Goal: Task Accomplishment & Management: Complete application form

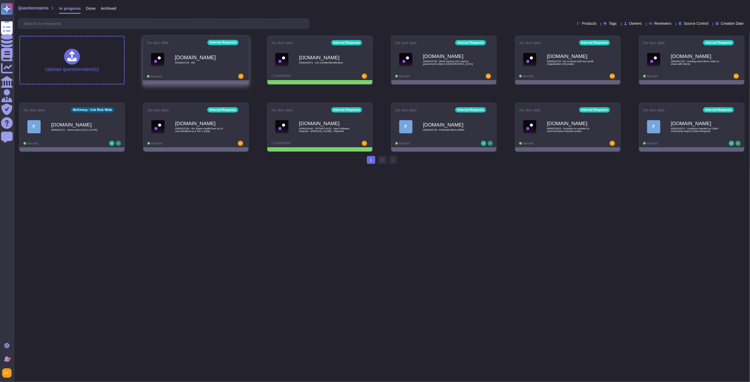
click at [186, 76] on div "Done: 0/1" at bounding box center [179, 76] width 65 height 5
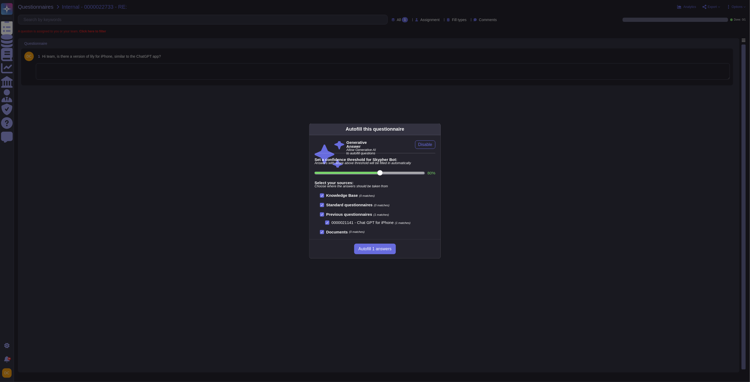
click at [117, 77] on div "Autofill this questionnaire Generative Answer Allow Generative AI to autofill q…" at bounding box center [375, 191] width 750 height 382
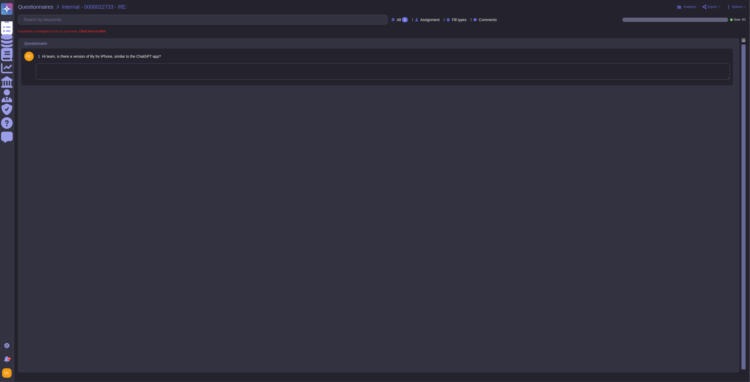
click at [80, 75] on textarea at bounding box center [383, 71] width 694 height 16
paste textarea "You can download the Lili app from the Intelligent Hub on your firm phone. Simp…"
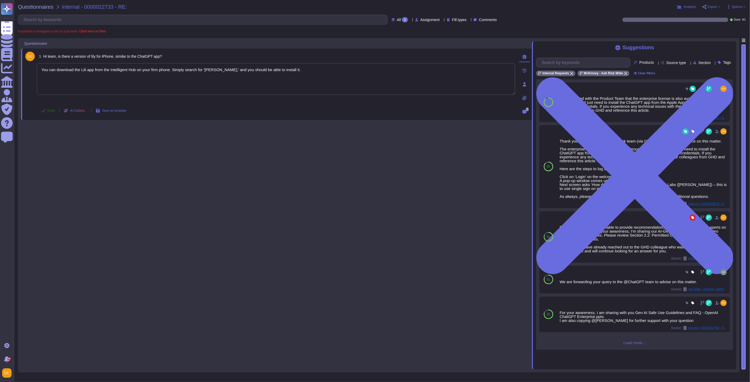
type textarea "You can download the Lili app from the Intelligent Hub on your firm phone. Simp…"
click at [46, 109] on button "Done" at bounding box center [48, 110] width 22 height 11
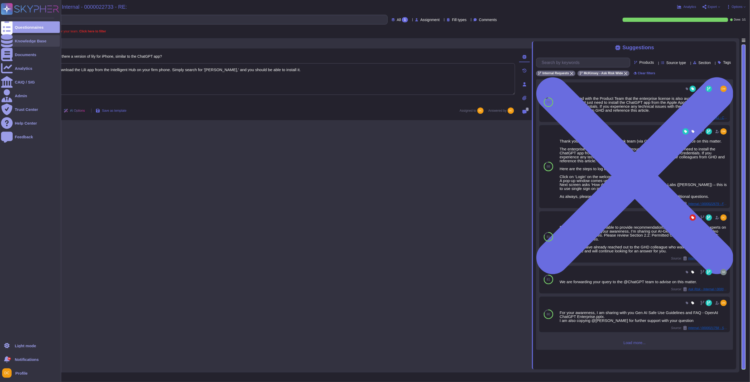
click at [12, 40] on div at bounding box center [7, 41] width 12 height 12
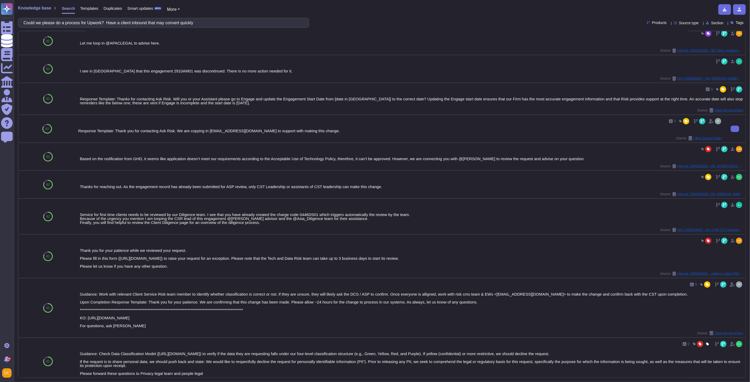
scroll to position [252, 0]
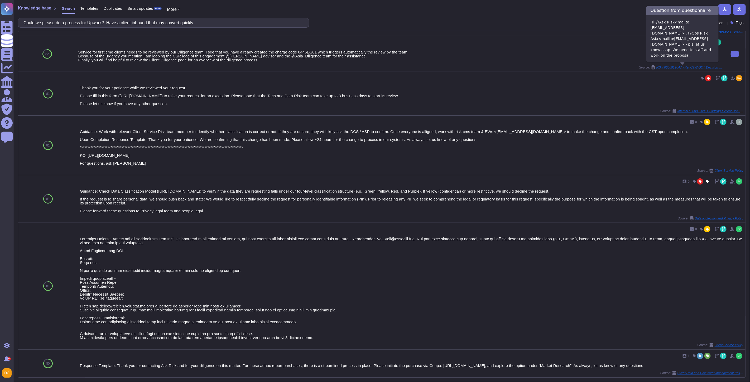
click at [689, 66] on span "N/A / 0000019047 - Re: CTW OCT Decision | Ministry of Civil Aviation RFP" at bounding box center [689, 67] width 66 height 3
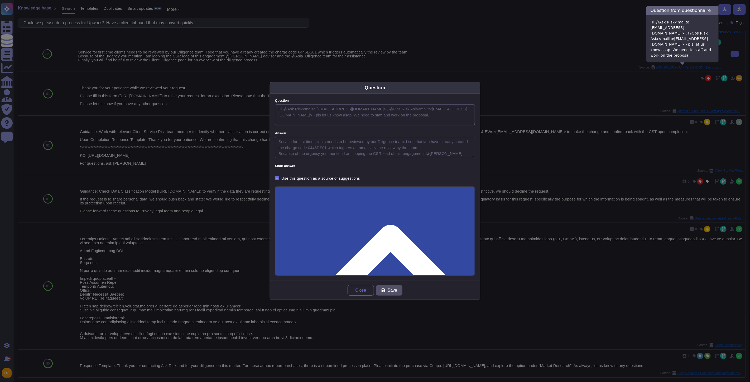
type textarea "Hi @Ask Risk<mailto:[EMAIL_ADDRESS][DOMAIN_NAME]> , @Ops Risk Asia<mailto:[EMAI…"
type textarea "Service for first time clients needs to be reviewed by our Diligence team. I se…"
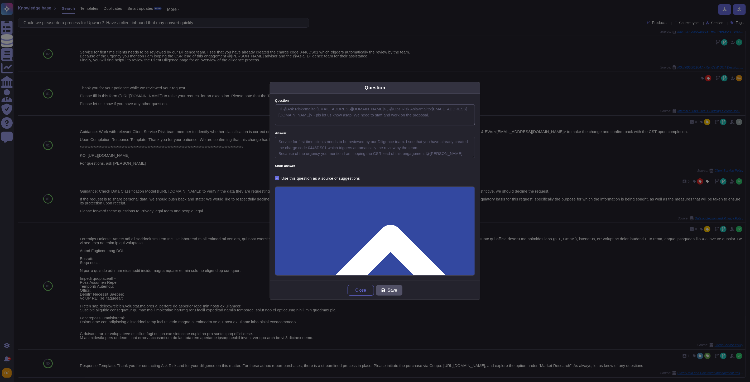
drag, startPoint x: 278, startPoint y: 140, endPoint x: 404, endPoint y: 143, distance: 126.3
click at [404, 143] on textarea "Service for first time clients needs to be reviewed by our Diligence team. I se…" at bounding box center [375, 147] width 200 height 21
click at [294, 146] on textarea "Service for first time clients needs to be reviewed by our Diligence team. I se…" at bounding box center [375, 147] width 200 height 21
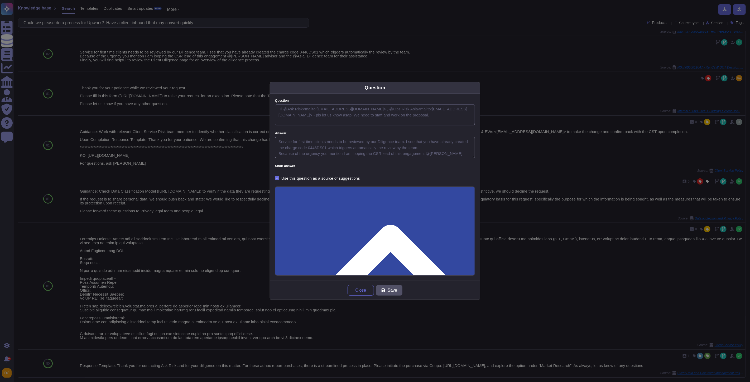
drag, startPoint x: 278, startPoint y: 141, endPoint x: 363, endPoint y: 141, distance: 85.4
click at [363, 141] on textarea "Service for first time clients needs to be reviewed by our Diligence team. I se…" at bounding box center [375, 147] width 200 height 21
click at [302, 136] on div "Answer Service for first time clients needs to be reviewed by our Diligence tea…" at bounding box center [375, 145] width 200 height 26
drag, startPoint x: 277, startPoint y: 142, endPoint x: 404, endPoint y: 140, distance: 126.8
click at [404, 140] on textarea "Service for first time clients needs to be reviewed by our Diligence team. I se…" at bounding box center [375, 147] width 200 height 21
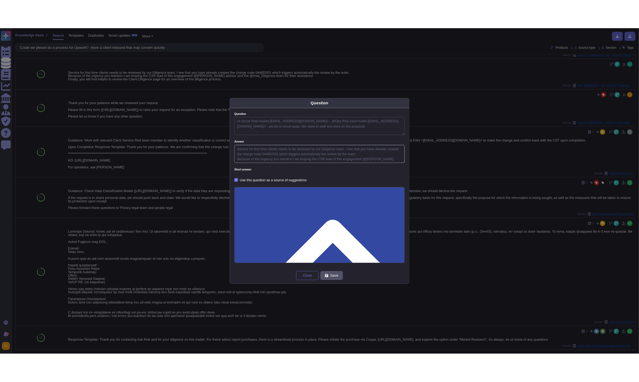
scroll to position [18, 0]
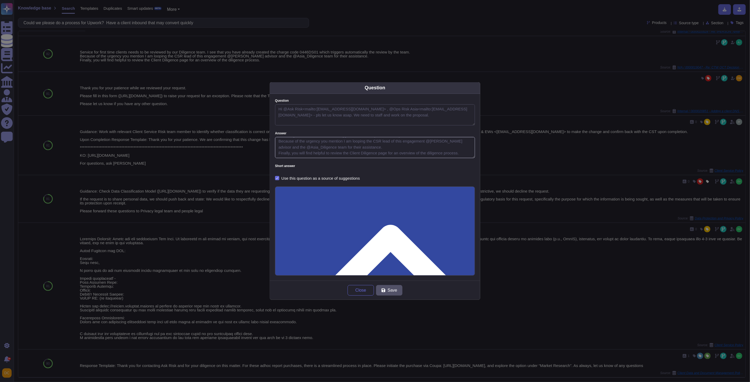
click at [349, 151] on textarea "Service for first time clients needs to be reviewed by our Diligence team. I se…" at bounding box center [375, 147] width 200 height 21
drag, startPoint x: 351, startPoint y: 147, endPoint x: 387, endPoint y: 148, distance: 36.7
click at [387, 148] on textarea "Service for first time clients needs to be reviewed by our Diligence team. I se…" at bounding box center [375, 147] width 200 height 21
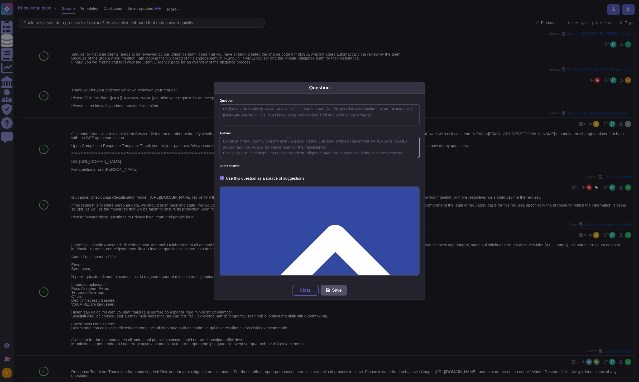
scroll to position [256, 0]
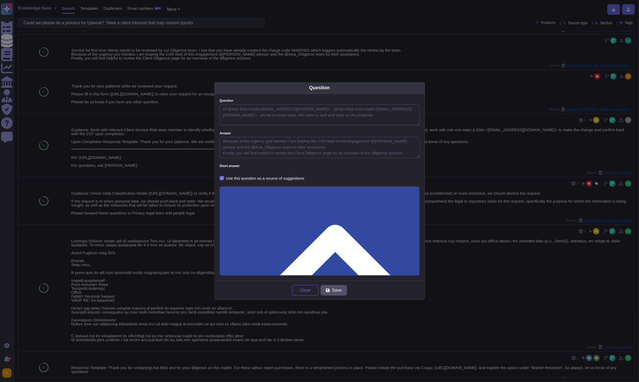
click at [33, 49] on div "Question Question Hi @Ask Risk<mailto:[EMAIL_ADDRESS][DOMAIN_NAME]> , @Ops Risk…" at bounding box center [319, 191] width 639 height 382
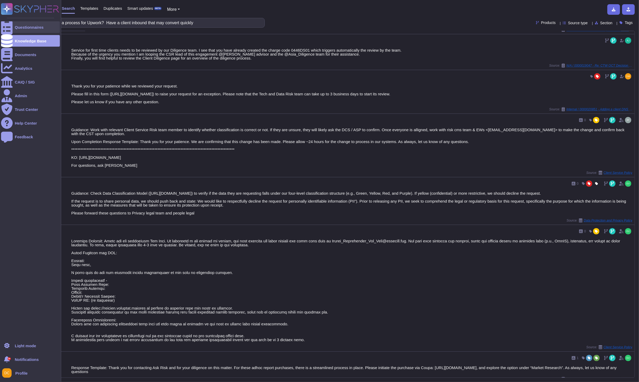
click at [11, 28] on div at bounding box center [7, 27] width 12 height 12
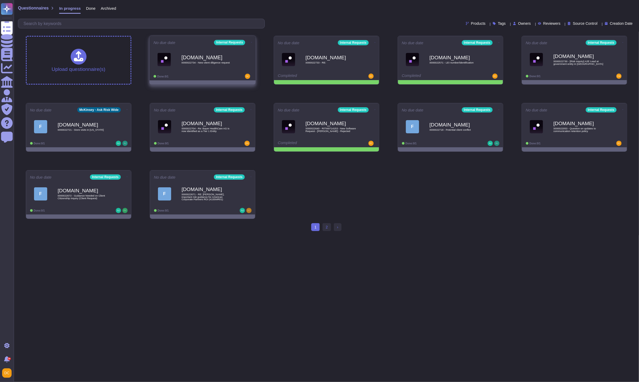
click at [209, 60] on b "[DOMAIN_NAME]" at bounding box center [207, 57] width 53 height 5
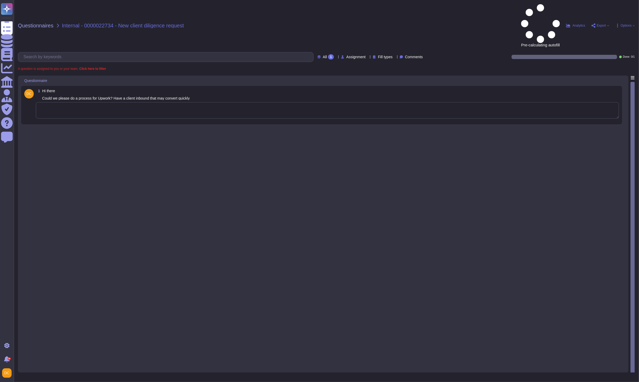
click at [86, 102] on textarea at bounding box center [327, 110] width 583 height 16
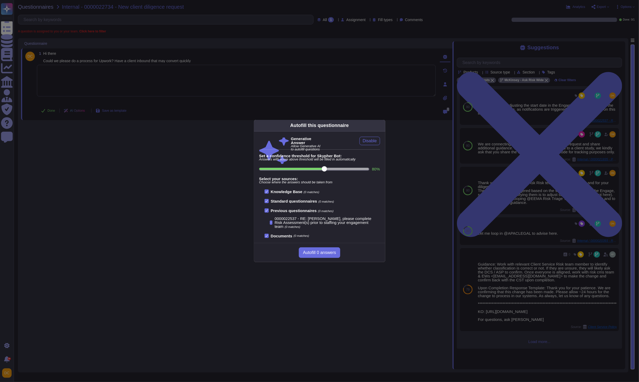
click at [128, 76] on div "Autofill this questionnaire Generative Answer Allow Generative AI to autofill q…" at bounding box center [319, 191] width 639 height 382
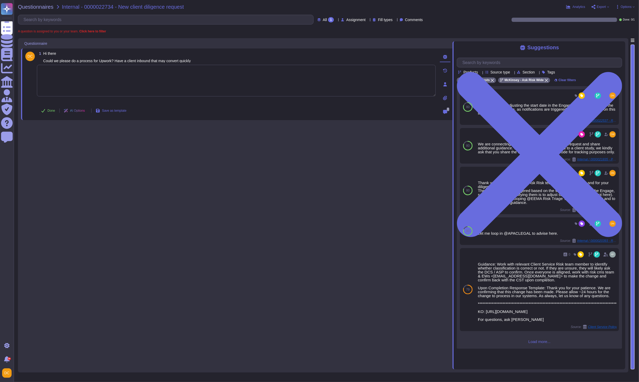
paste textarea "Please note that services for first-time clients and those not served in the pa…"
type textarea "Please note that services for first-time clients and those not served in the pa…"
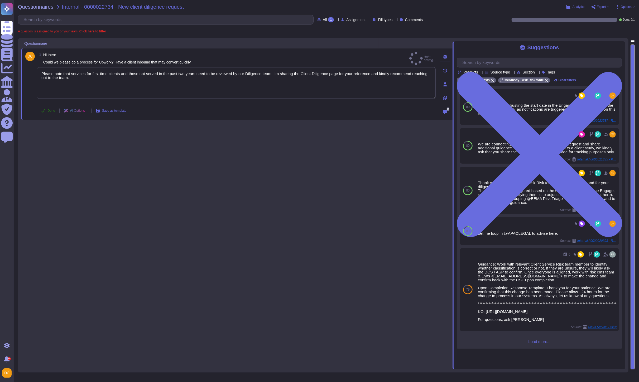
click at [50, 112] on button "Done" at bounding box center [48, 110] width 22 height 11
